Goal: Transaction & Acquisition: Purchase product/service

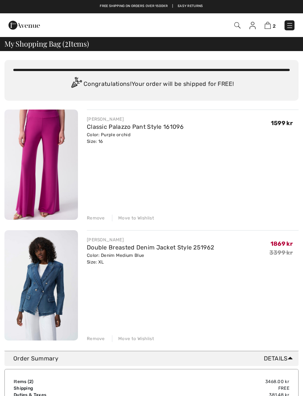
click at [96, 214] on div "Remove" at bounding box center [96, 217] width 18 height 7
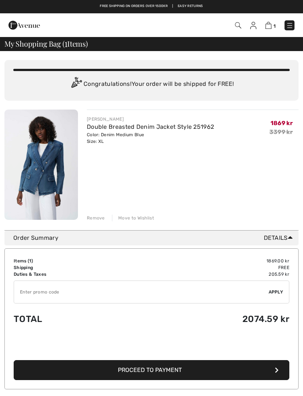
click at [96, 217] on div "Remove" at bounding box center [96, 217] width 18 height 7
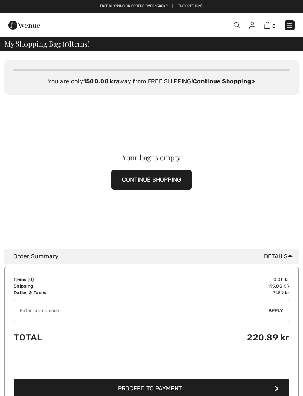
click at [287, 23] on img at bounding box center [289, 25] width 7 height 7
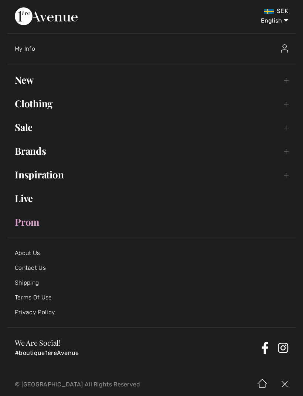
click at [287, 150] on link "Brands Open submenu" at bounding box center [151, 151] width 288 height 16
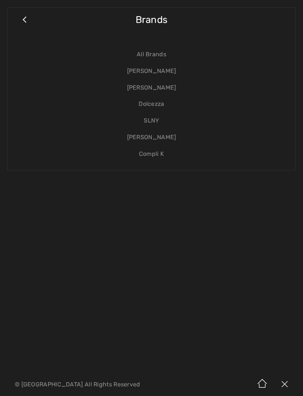
click at [158, 89] on link "[PERSON_NAME]" at bounding box center [151, 87] width 273 height 17
click at [145, 86] on link "[PERSON_NAME]" at bounding box center [151, 87] width 273 height 17
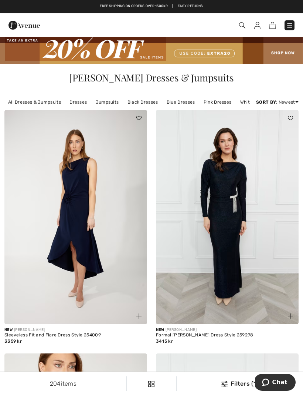
click at [106, 102] on link "Jumpsuits" at bounding box center [107, 102] width 31 height 10
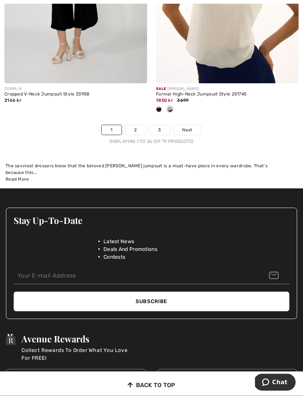
scroll to position [4625, 0]
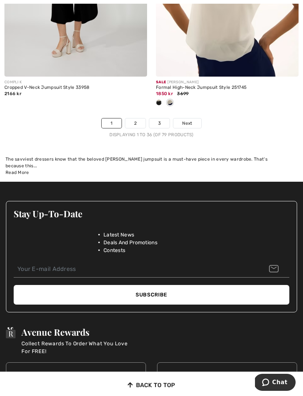
click at [138, 118] on link "2" at bounding box center [135, 123] width 20 height 10
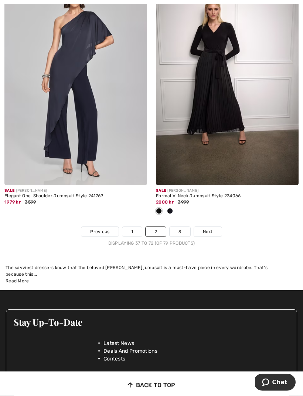
scroll to position [4468, 0]
click at [178, 227] on link "3" at bounding box center [180, 232] width 20 height 10
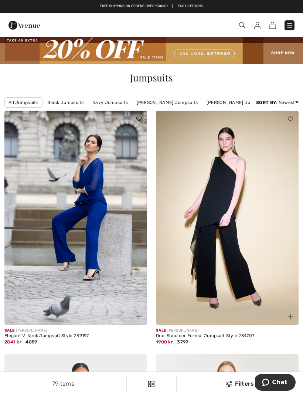
click at [287, 20] on link at bounding box center [290, 25] width 10 height 10
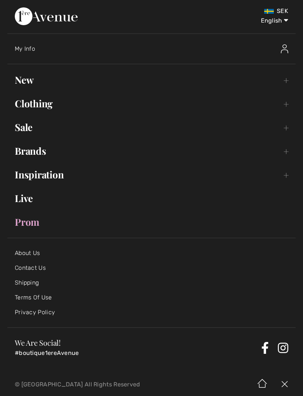
click at [287, 84] on link "New Toggle submenu" at bounding box center [151, 80] width 288 height 16
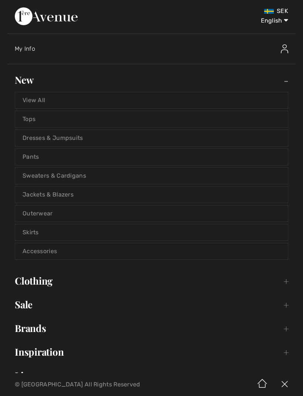
click at [70, 137] on link "Dresses & Jumpsuits" at bounding box center [151, 138] width 273 height 16
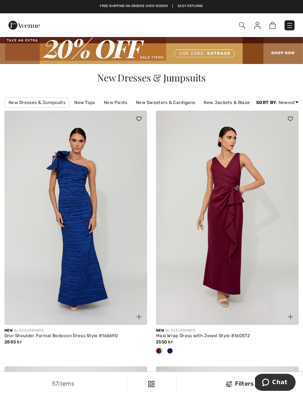
click at [231, 382] on img at bounding box center [229, 384] width 6 height 6
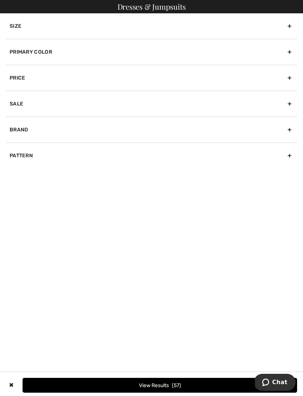
click at [288, 52] on div "Primary Color" at bounding box center [151, 52] width 291 height 26
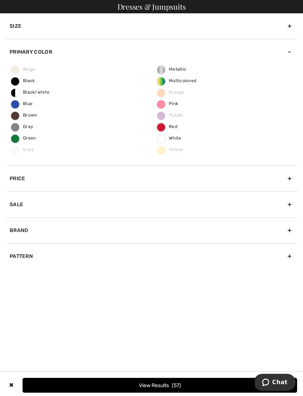
click at [24, 80] on span "Black" at bounding box center [23, 80] width 24 height 5
click at [0, 0] on input "Black" at bounding box center [0, 0] width 0 height 0
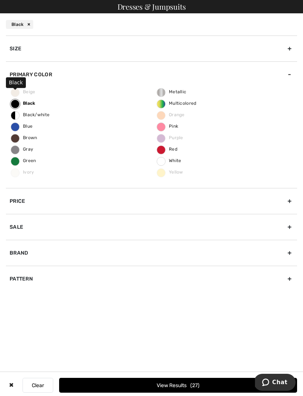
click at [223, 384] on button "View Results 27" at bounding box center [178, 384] width 238 height 15
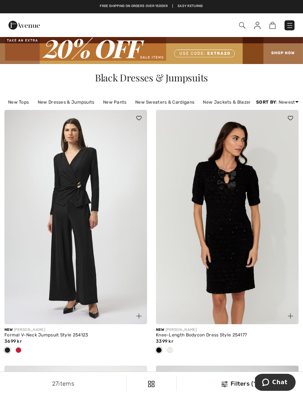
click at [292, 29] on img at bounding box center [289, 25] width 7 height 7
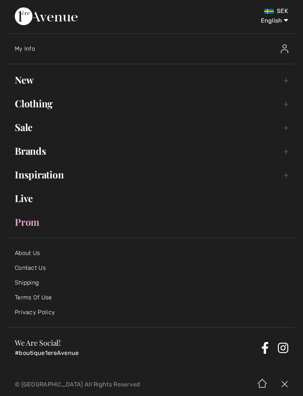
click at [288, 104] on link "Clothing Toggle submenu" at bounding box center [151, 103] width 288 height 16
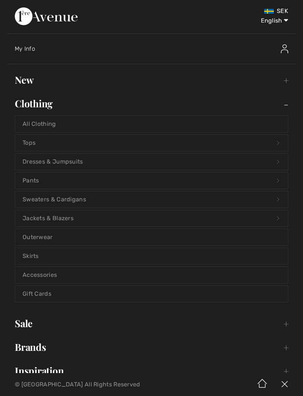
click at [239, 143] on link "Tops Open submenu" at bounding box center [151, 143] width 273 height 16
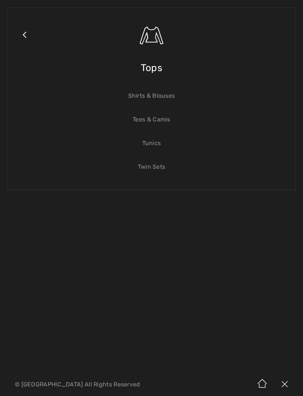
click at [149, 68] on span "Tops" at bounding box center [151, 68] width 21 height 26
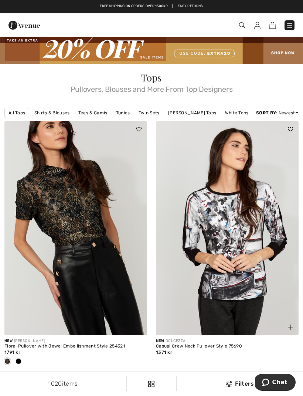
click at [54, 111] on link "Shirts & Blouses" at bounding box center [52, 113] width 43 height 10
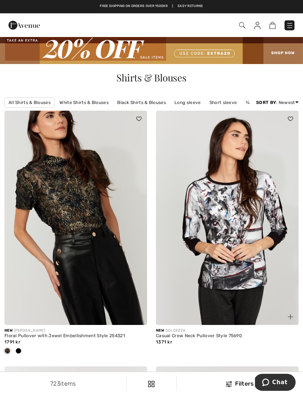
click at [234, 383] on div "Filters" at bounding box center [240, 383] width 118 height 9
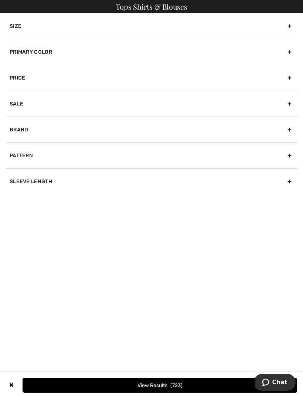
click at [289, 52] on div "Primary Color" at bounding box center [151, 52] width 291 height 26
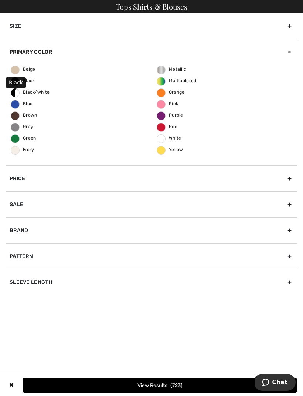
click at [25, 82] on span "Black" at bounding box center [23, 80] width 24 height 5
click at [0, 0] on input "Black" at bounding box center [0, 0] width 0 height 0
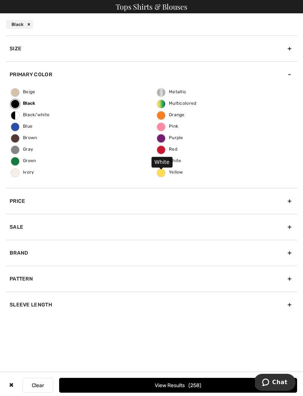
click at [173, 162] on span "White" at bounding box center [169, 160] width 24 height 5
click at [0, 0] on input "White" at bounding box center [0, 0] width 0 height 0
click at [31, 123] on span "Blue" at bounding box center [21, 125] width 21 height 5
click at [0, 0] on input "Blue" at bounding box center [0, 0] width 0 height 0
click at [220, 384] on button "View Results 336" at bounding box center [178, 384] width 238 height 15
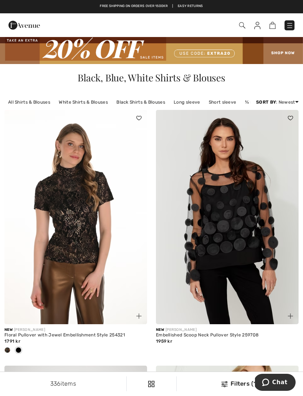
click at [226, 382] on img at bounding box center [224, 384] width 6 height 6
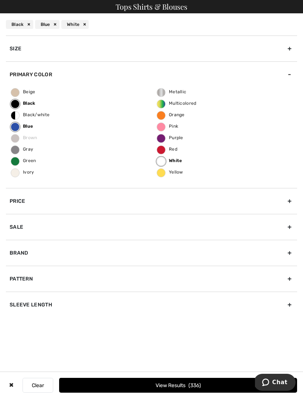
click at [292, 50] on div "Size" at bounding box center [151, 48] width 291 height 26
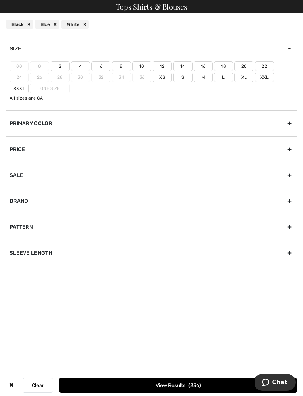
click at [224, 65] on label "18" at bounding box center [223, 66] width 19 height 10
click at [0, 0] on input"] "18" at bounding box center [0, 0] width 0 height 0
click at [234, 79] on label "Xl" at bounding box center [243, 77] width 19 height 10
click at [0, 0] on input"] "Xl" at bounding box center [0, 0] width 0 height 0
click at [203, 67] on label "16" at bounding box center [203, 66] width 19 height 10
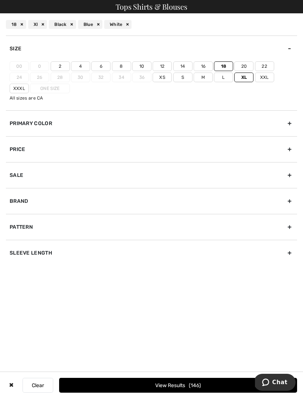
click at [0, 0] on input"] "16" at bounding box center [0, 0] width 0 height 0
click at [233, 385] on button "View Results 158" at bounding box center [178, 384] width 238 height 15
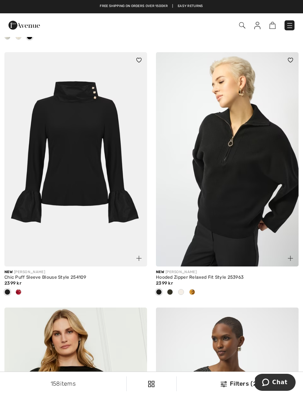
scroll to position [3400, 0]
click at [81, 152] on img at bounding box center [75, 159] width 143 height 214
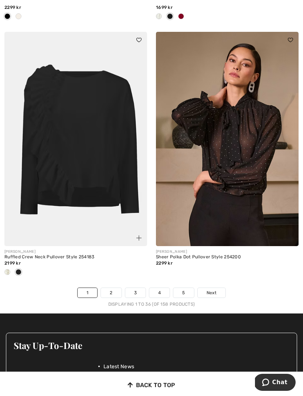
scroll to position [4454, 0]
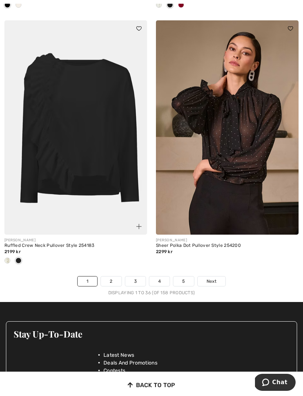
click at [114, 276] on link "2" at bounding box center [111, 281] width 20 height 10
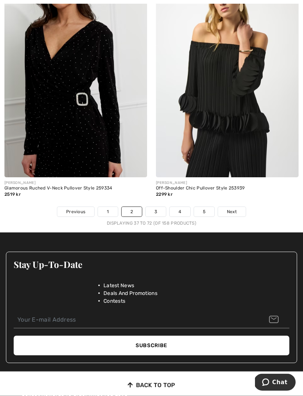
scroll to position [4536, 0]
click at [156, 207] on link "3" at bounding box center [156, 212] width 20 height 10
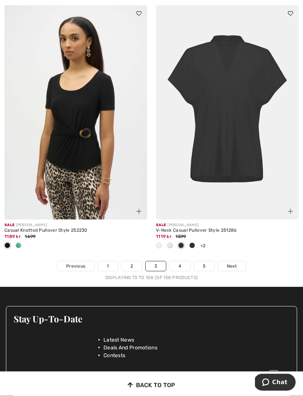
scroll to position [4432, 0]
click at [180, 261] on link "4" at bounding box center [180, 266] width 20 height 10
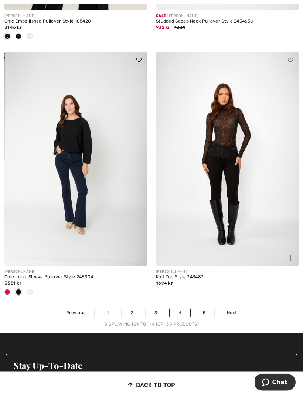
scroll to position [4496, 0]
click at [204, 308] on link "5" at bounding box center [204, 313] width 20 height 10
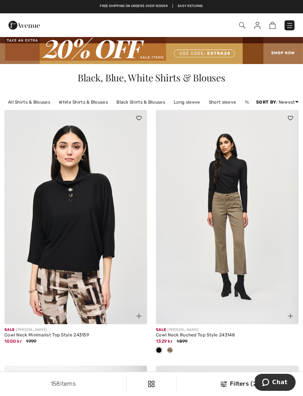
click at [92, 104] on link "White Shirts & Blouses" at bounding box center [83, 102] width 57 height 10
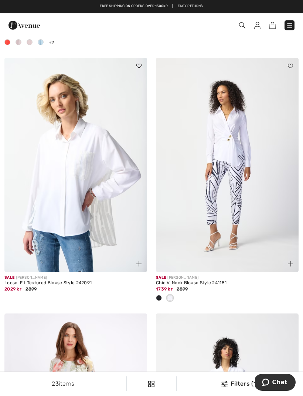
scroll to position [2378, 0]
